Goal: Entertainment & Leisure: Consume media (video, audio)

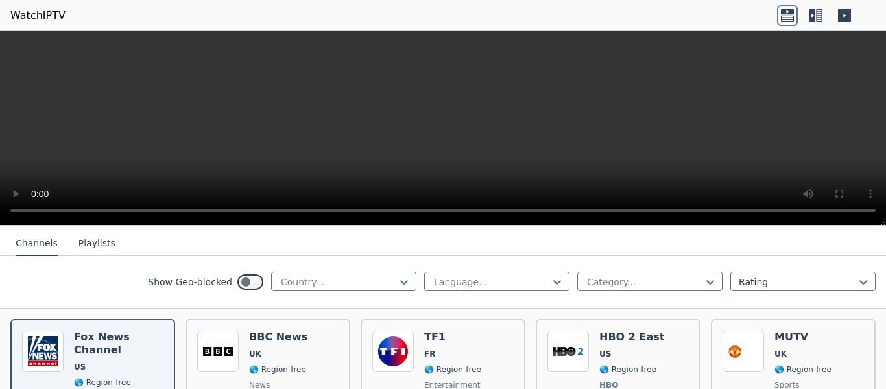
scroll to position [130, 0]
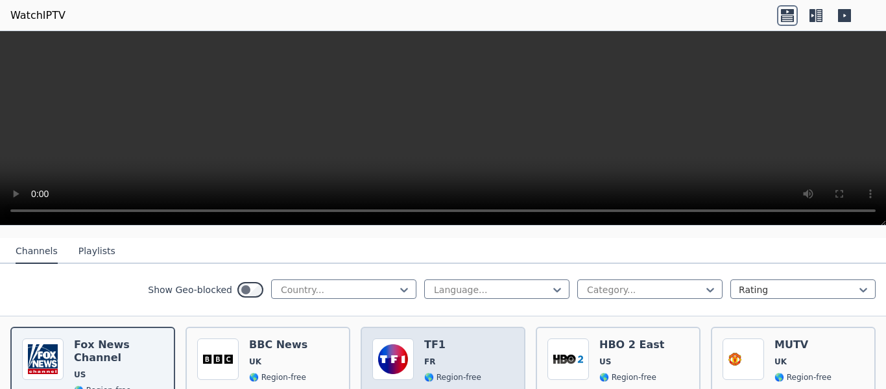
click at [424, 342] on div "TF1 FR 🌎 Region-free entertainment fra" at bounding box center [452, 386] width 57 height 96
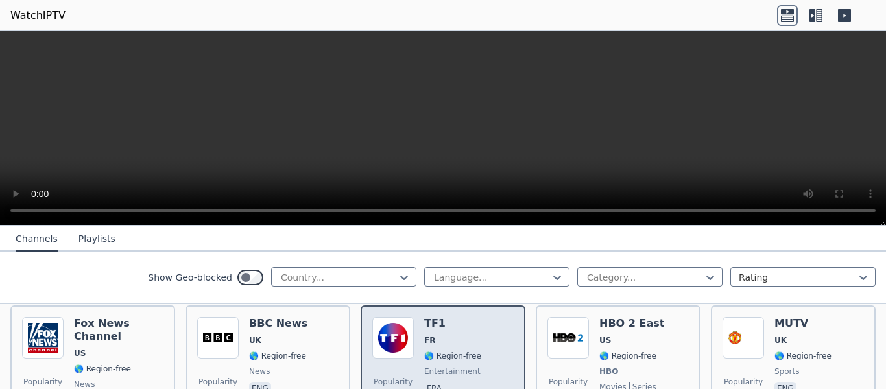
scroll to position [194, 0]
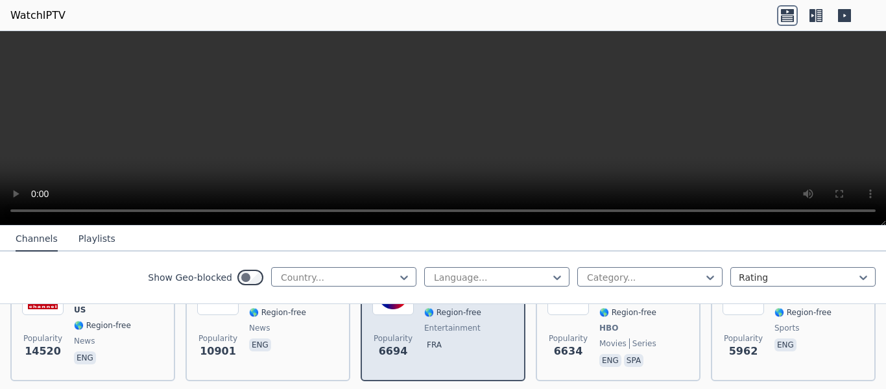
click at [424, 340] on span "fra" at bounding box center [452, 346] width 57 height 16
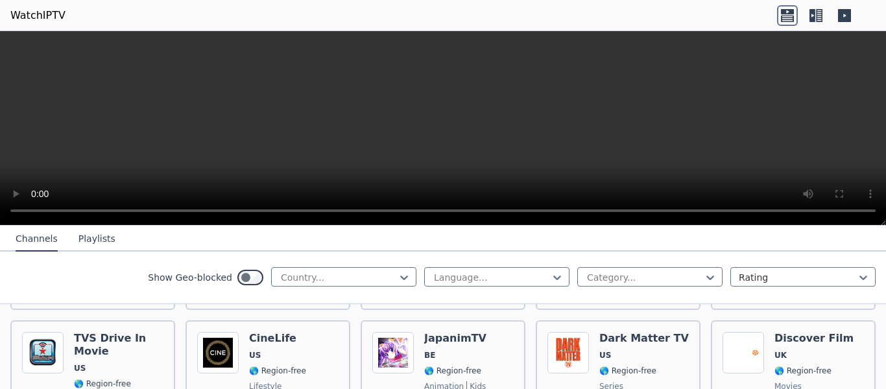
scroll to position [648, 0]
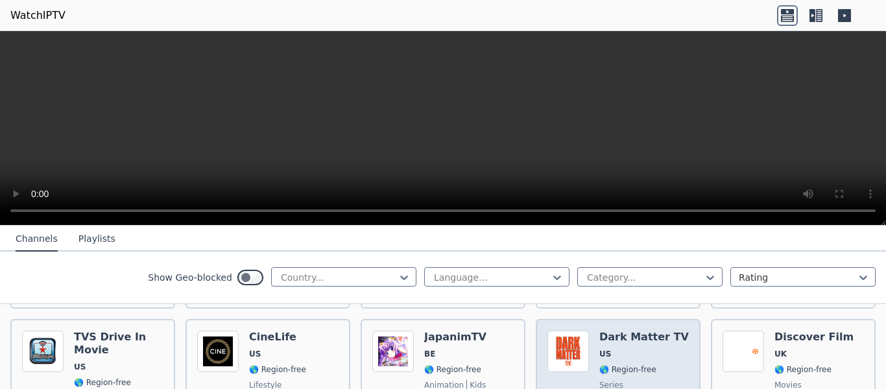
click at [558, 342] on img at bounding box center [567, 351] width 41 height 41
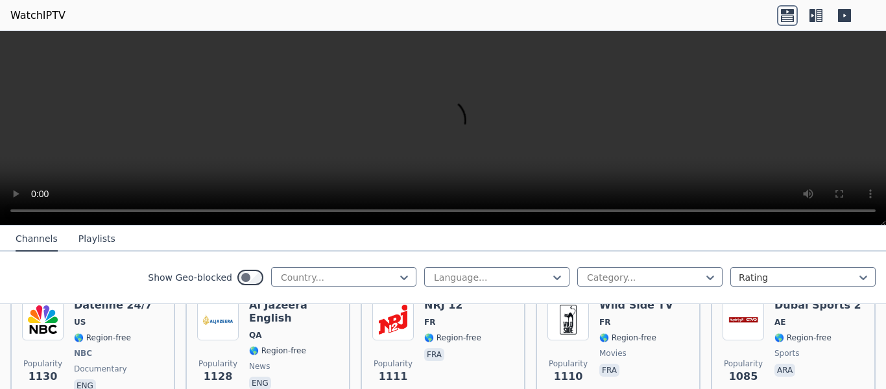
scroll to position [1426, 0]
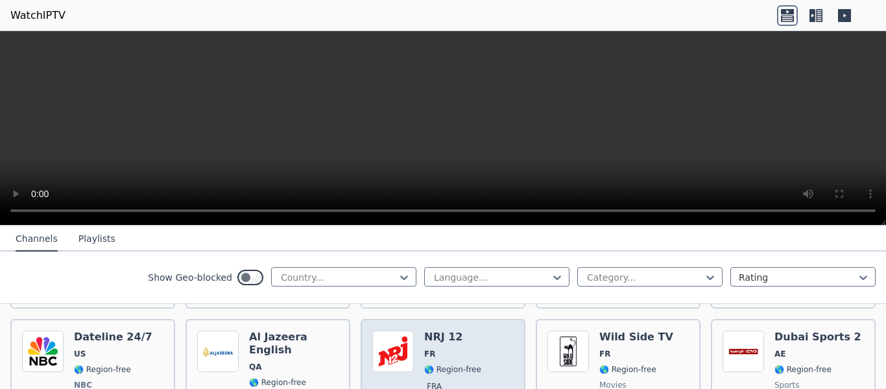
click at [482, 331] on div "Popularity 1111 NRJ 12 FR 🌎 Region-free fra" at bounding box center [442, 379] width 141 height 96
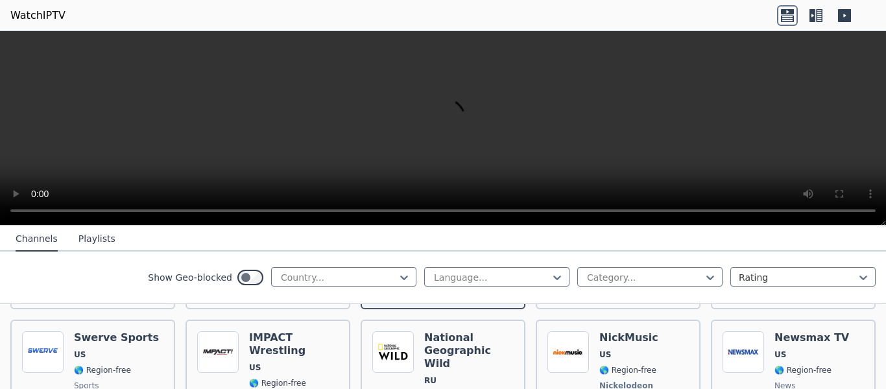
scroll to position [1556, 0]
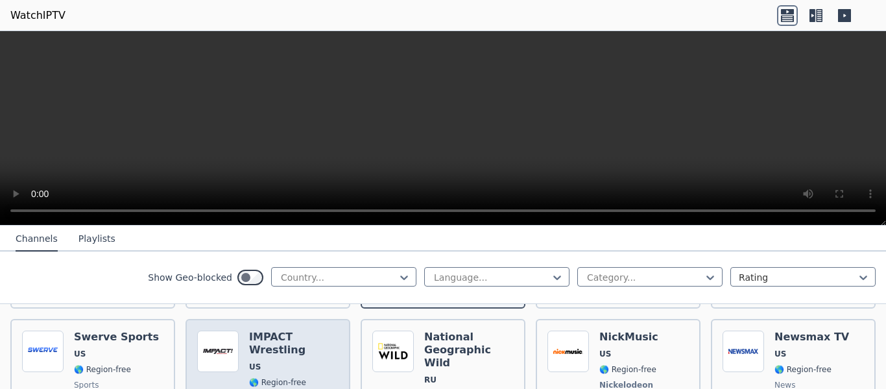
click at [277, 377] on span "🌎 Region-free" at bounding box center [277, 382] width 57 height 10
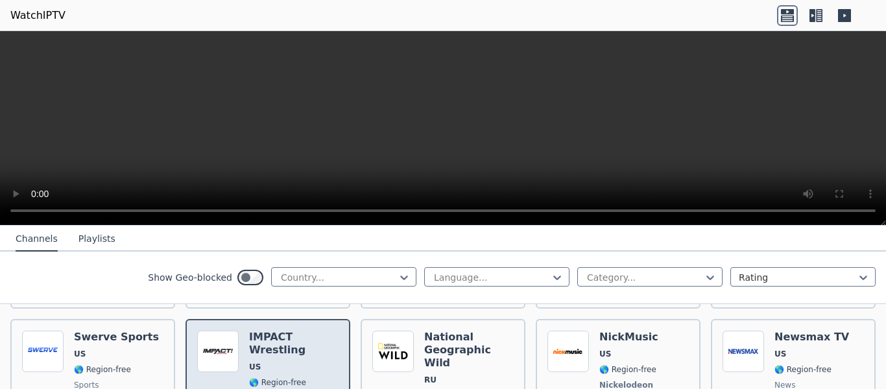
click at [263, 353] on div "IMPACT Wrestling US 🌎 Region-free sports eng" at bounding box center [293, 384] width 89 height 106
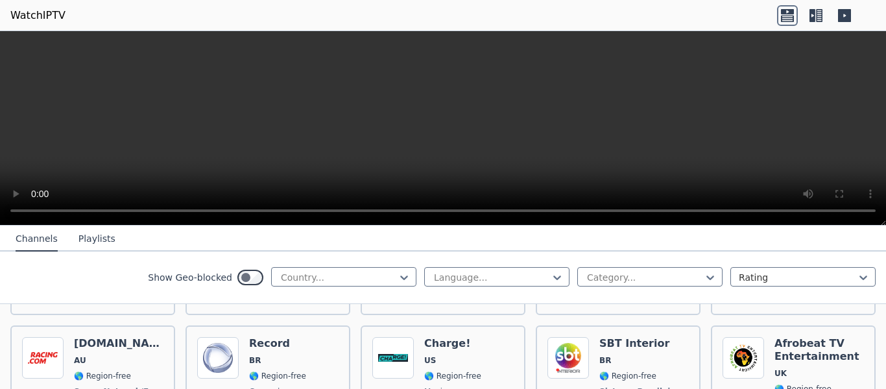
scroll to position [1815, 0]
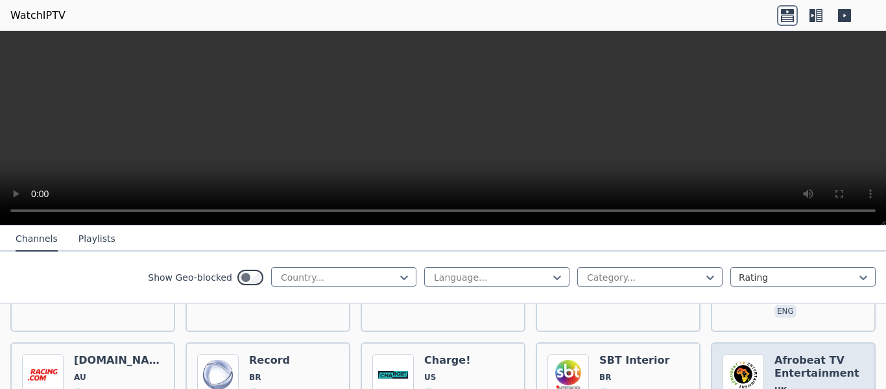
click at [727, 354] on img at bounding box center [742, 374] width 41 height 41
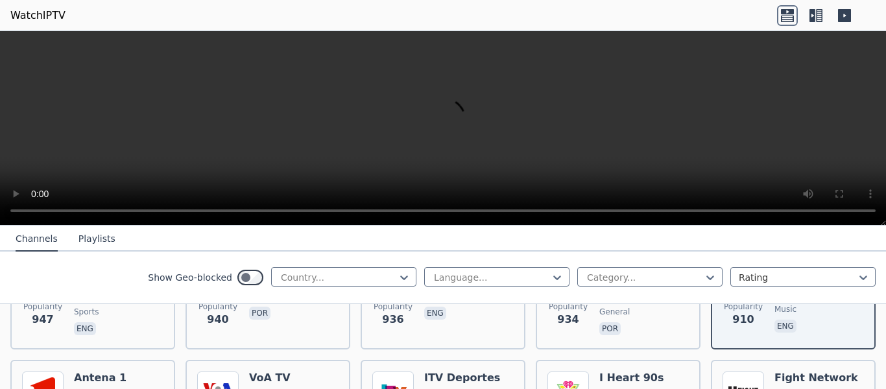
scroll to position [1945, 0]
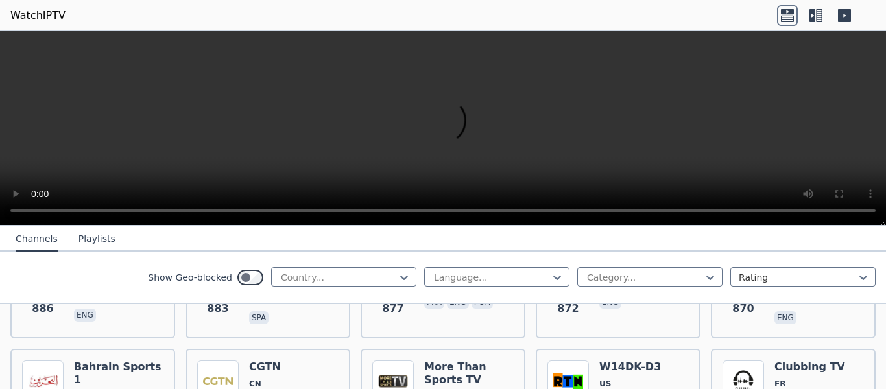
scroll to position [2204, 0]
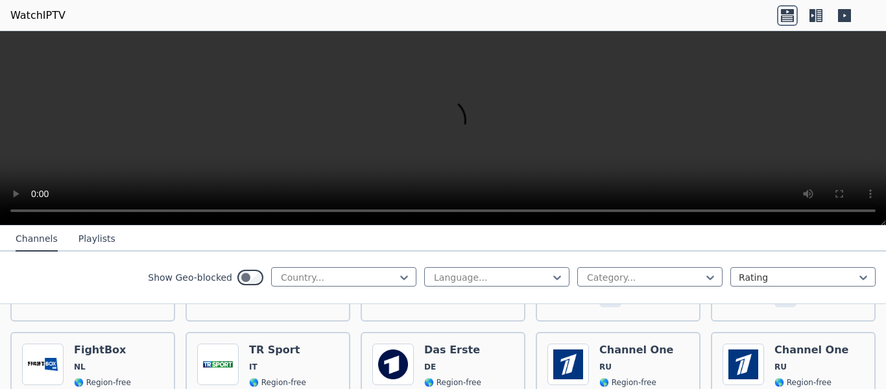
scroll to position [2723, 0]
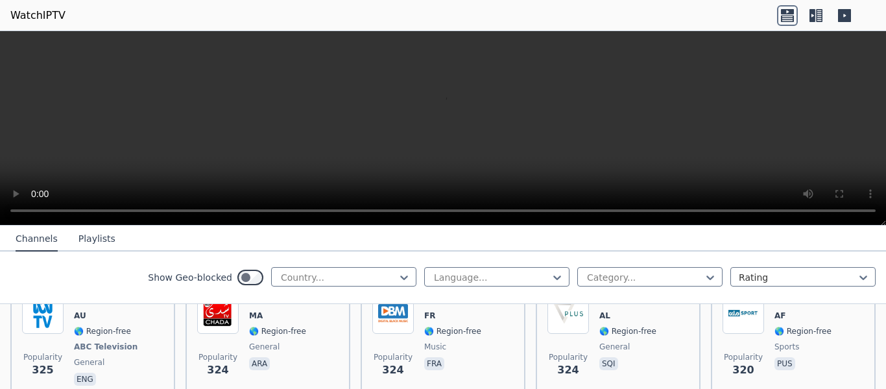
scroll to position [6649, 0]
click at [643, 282] on div at bounding box center [644, 277] width 118 height 13
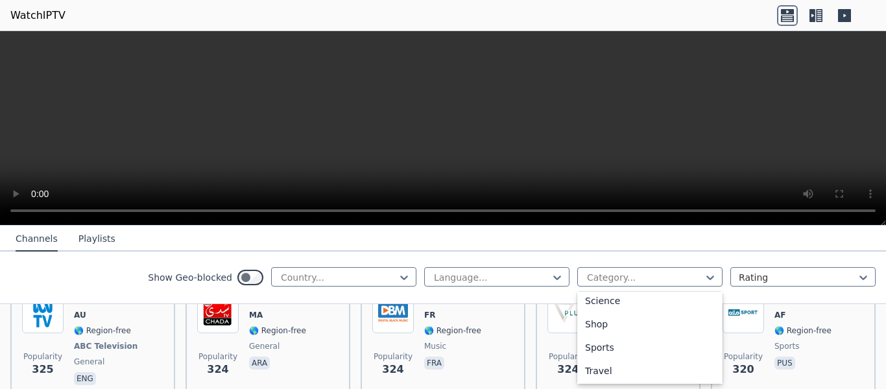
scroll to position [583, 0]
click at [594, 335] on div "Sports" at bounding box center [649, 322] width 145 height 23
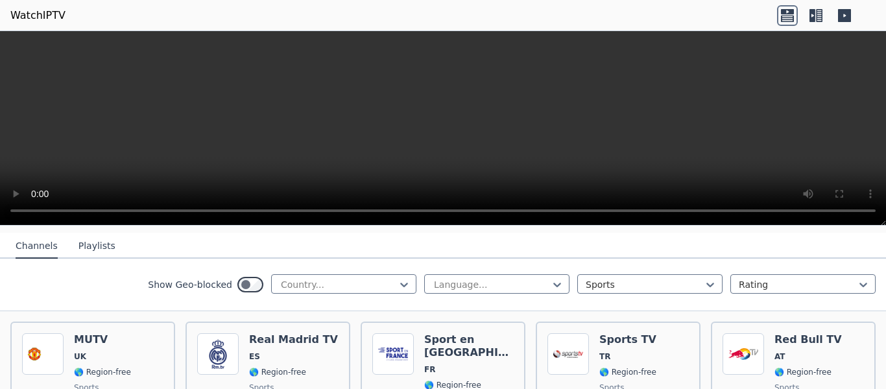
scroll to position [130, 0]
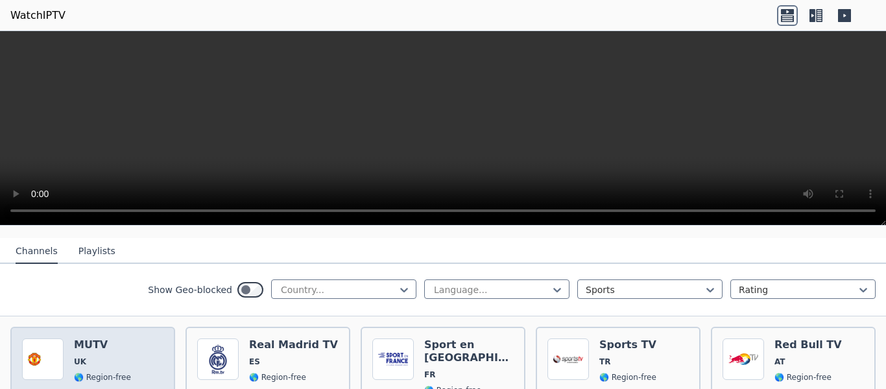
click at [117, 344] on div "MUTV UK 🌎 Region-free sports eng" at bounding box center [102, 384] width 57 height 93
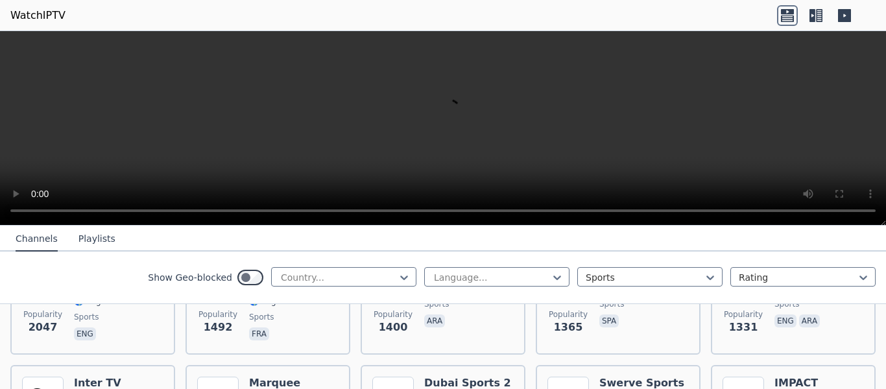
scroll to position [389, 0]
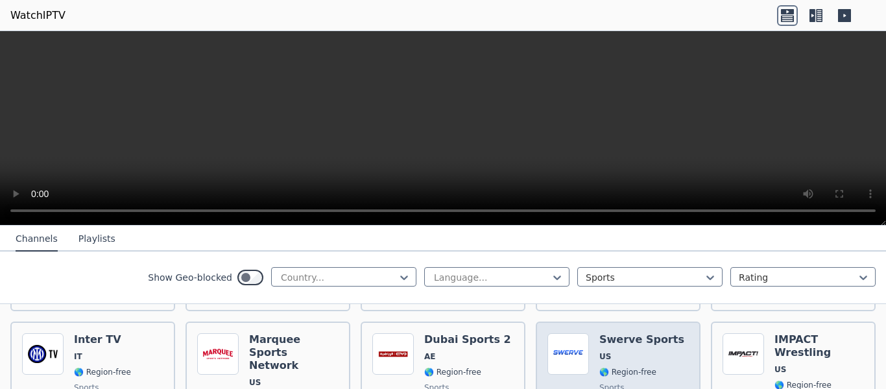
click at [547, 333] on img at bounding box center [567, 353] width 41 height 41
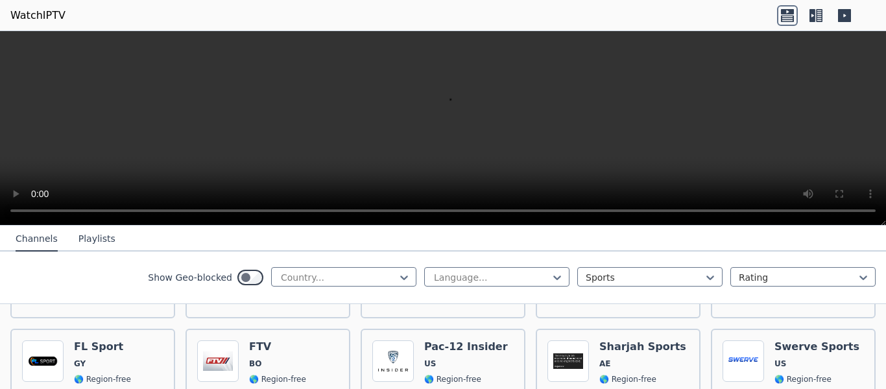
scroll to position [1167, 0]
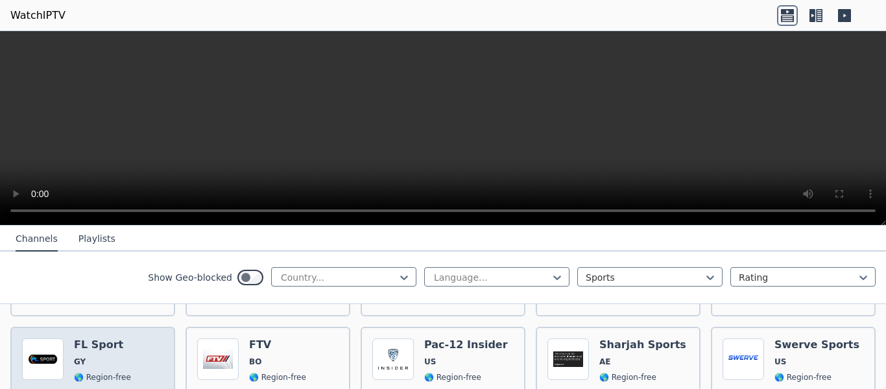
click at [29, 349] on img at bounding box center [42, 358] width 41 height 41
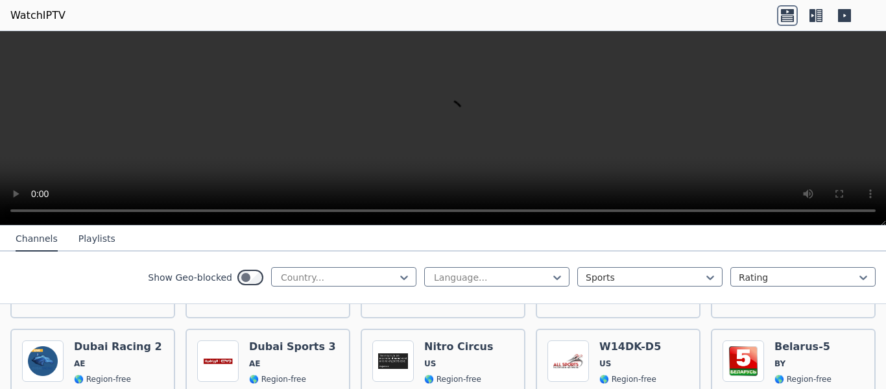
scroll to position [1556, 0]
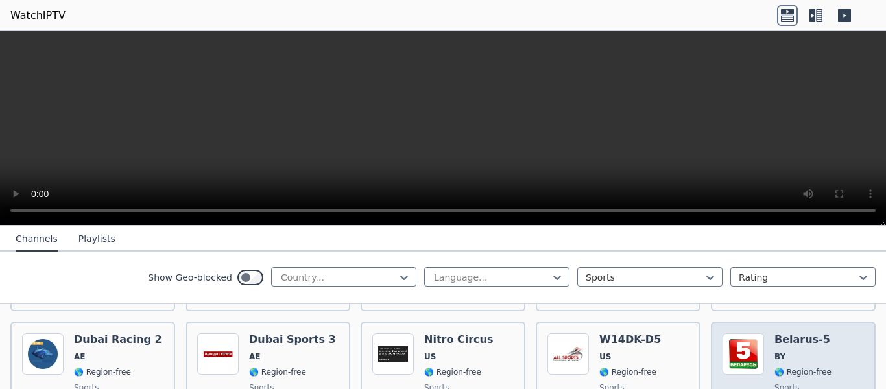
click at [747, 333] on img at bounding box center [742, 353] width 41 height 41
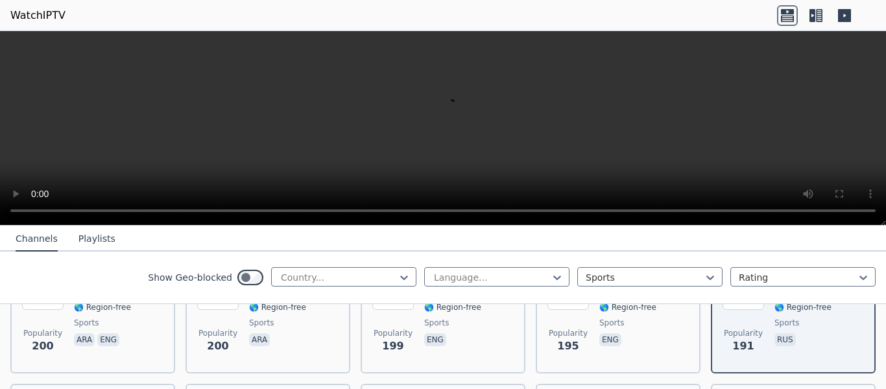
scroll to position [1685, 0]
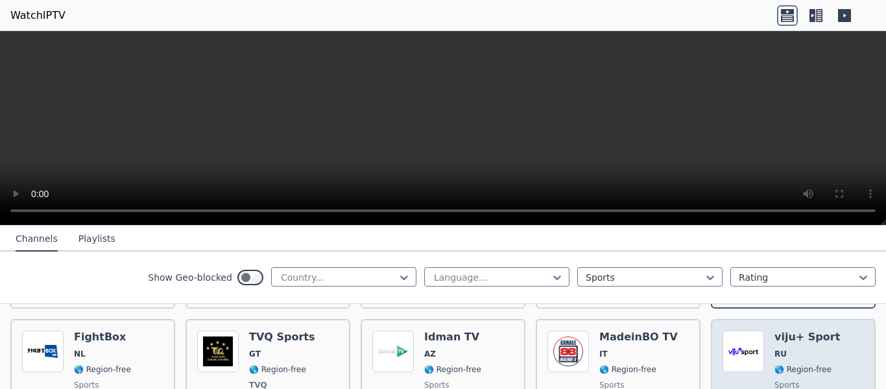
click at [755, 331] on img at bounding box center [742, 351] width 41 height 41
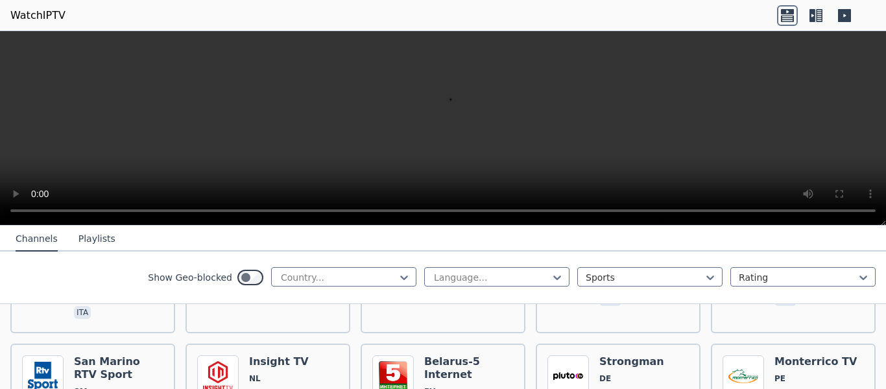
scroll to position [2334, 0]
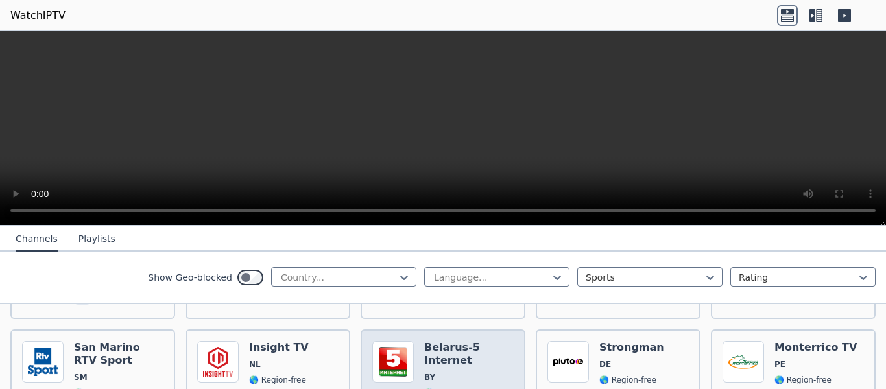
click at [397, 341] on img at bounding box center [392, 361] width 41 height 41
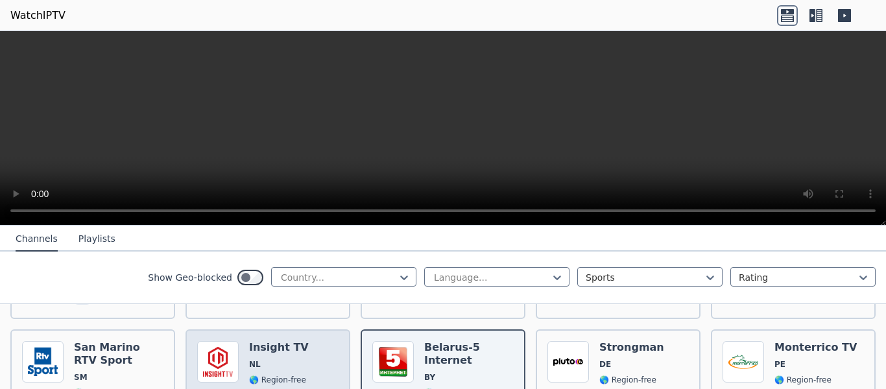
click at [259, 359] on span "NL" at bounding box center [279, 364] width 60 height 10
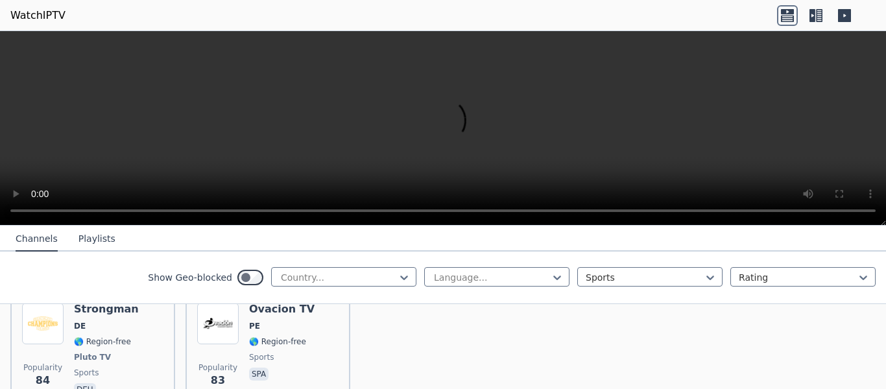
scroll to position [3055, 0]
